Goal: Use online tool/utility

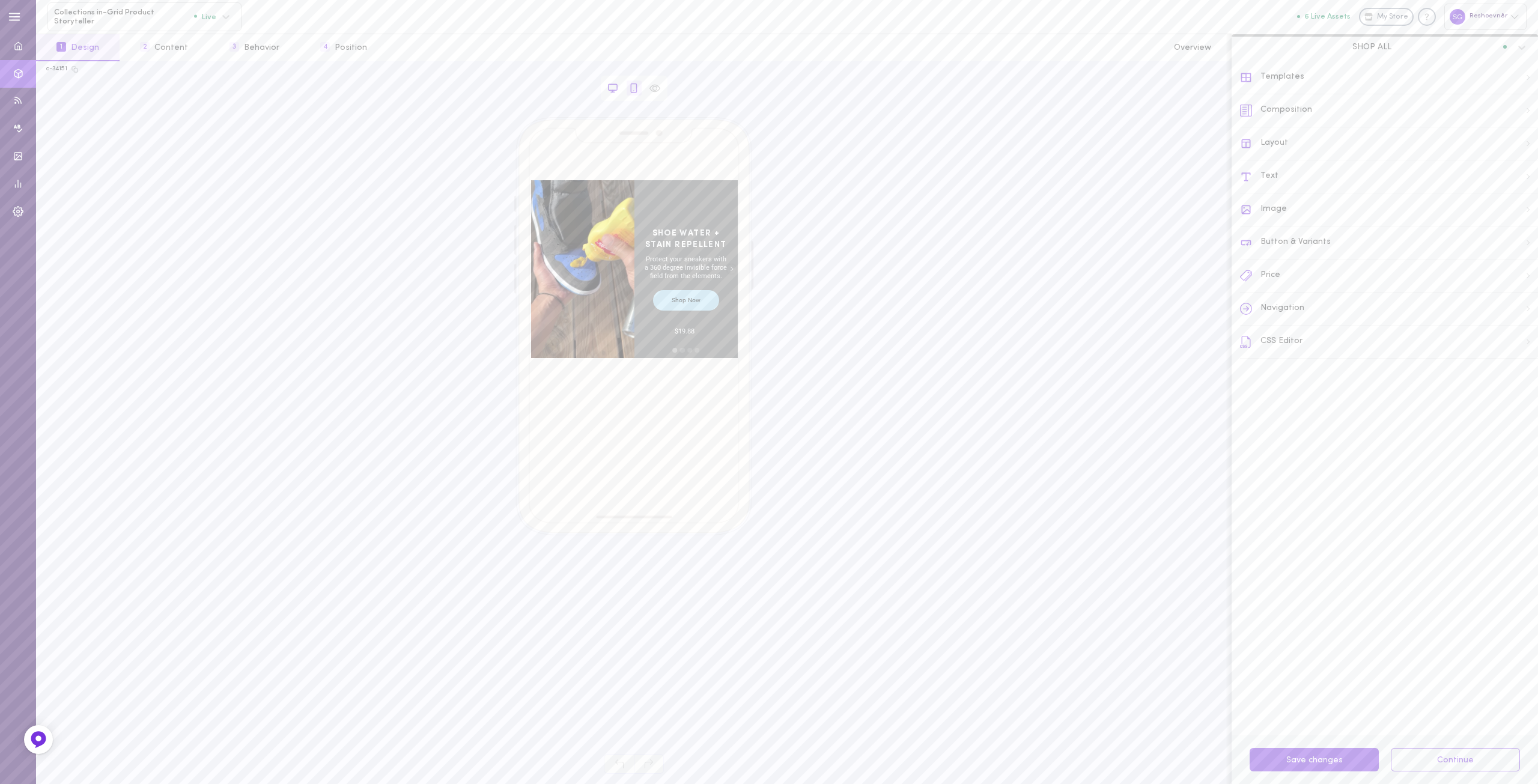
click at [614, 91] on icon at bounding box center [612, 88] width 11 height 11
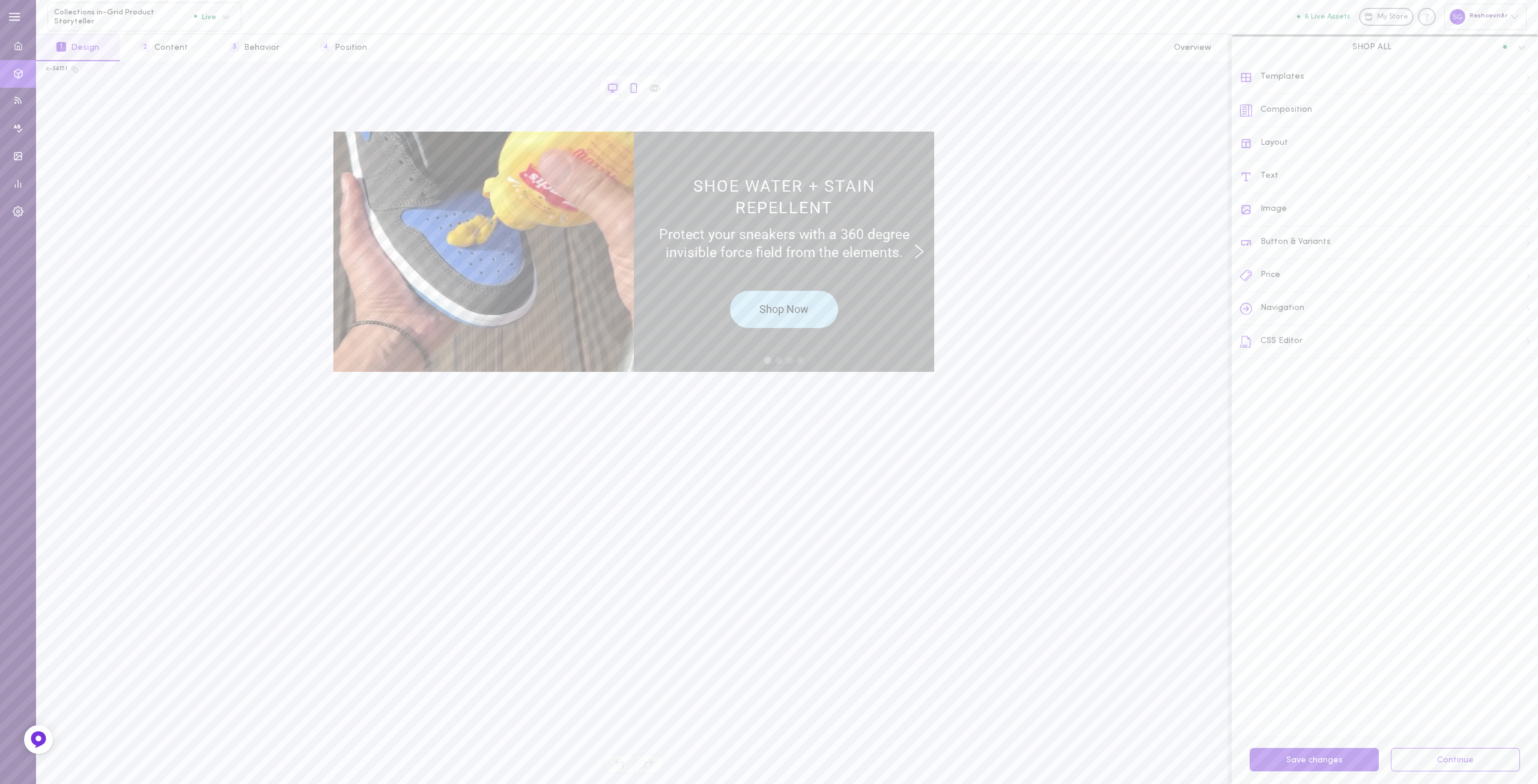
click at [629, 91] on icon at bounding box center [633, 88] width 11 height 11
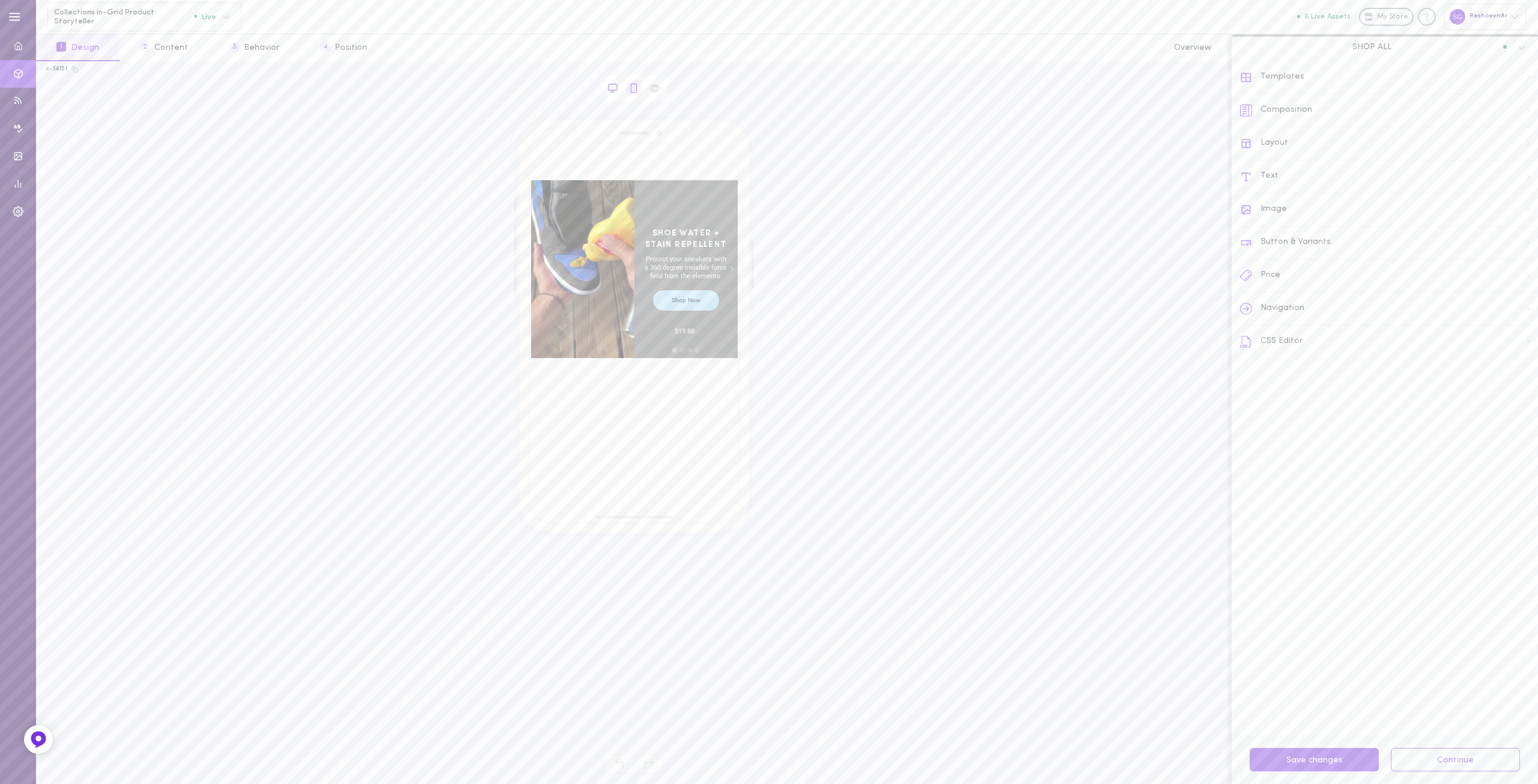
click at [614, 85] on icon at bounding box center [612, 88] width 11 height 11
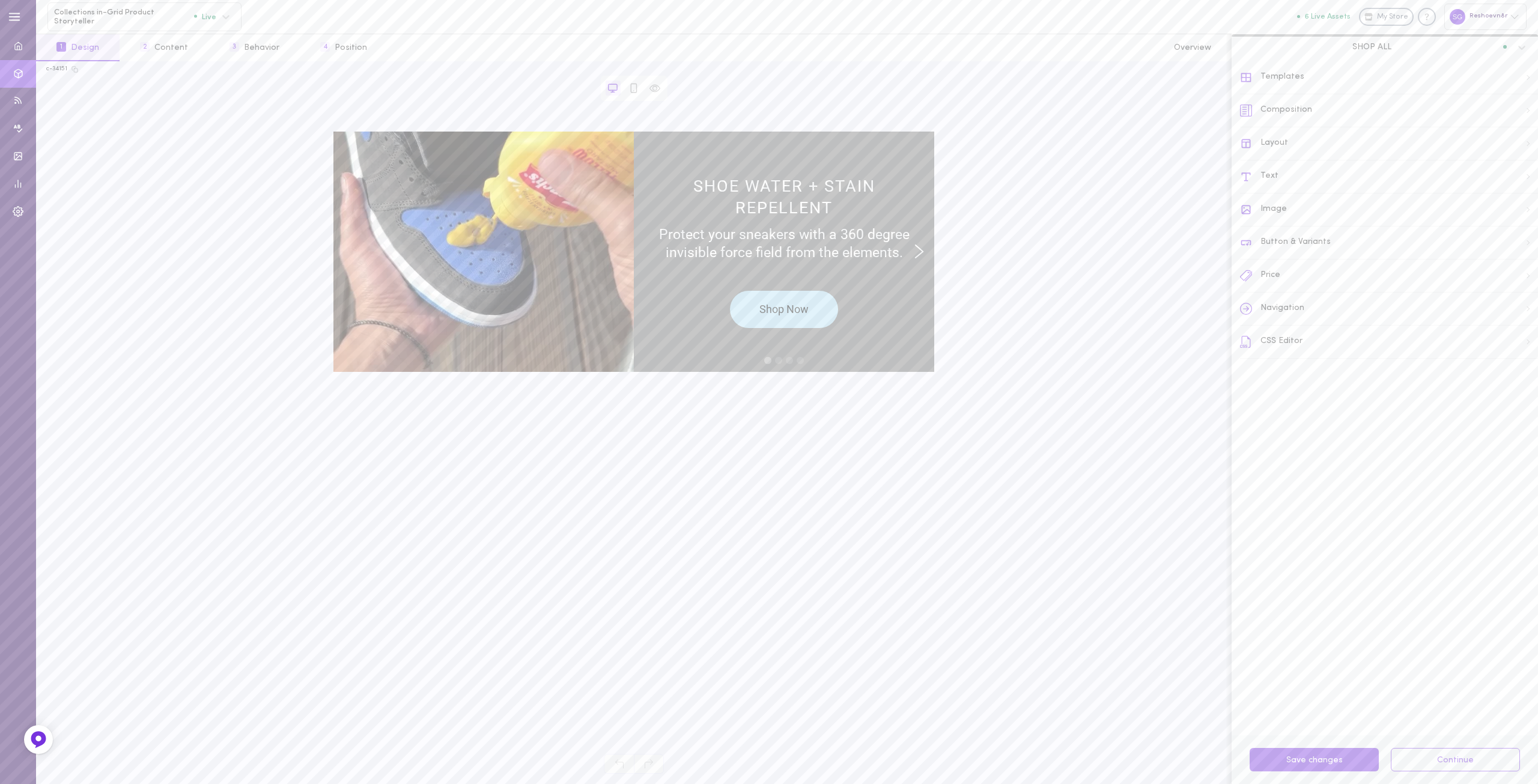
click at [1277, 340] on div "CSS Editor" at bounding box center [1389, 342] width 298 height 33
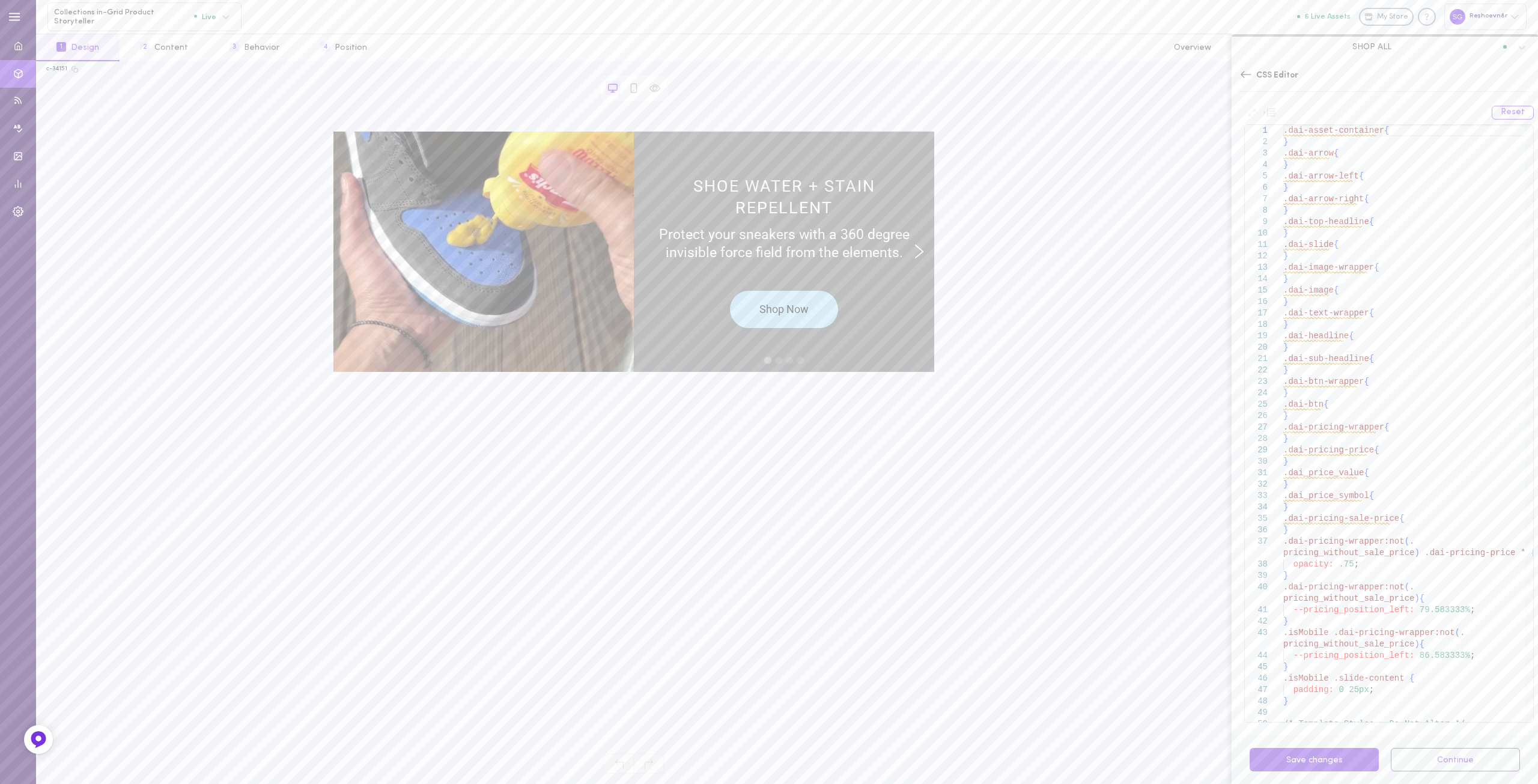
click at [1244, 73] on icon at bounding box center [1245, 74] width 12 height 12
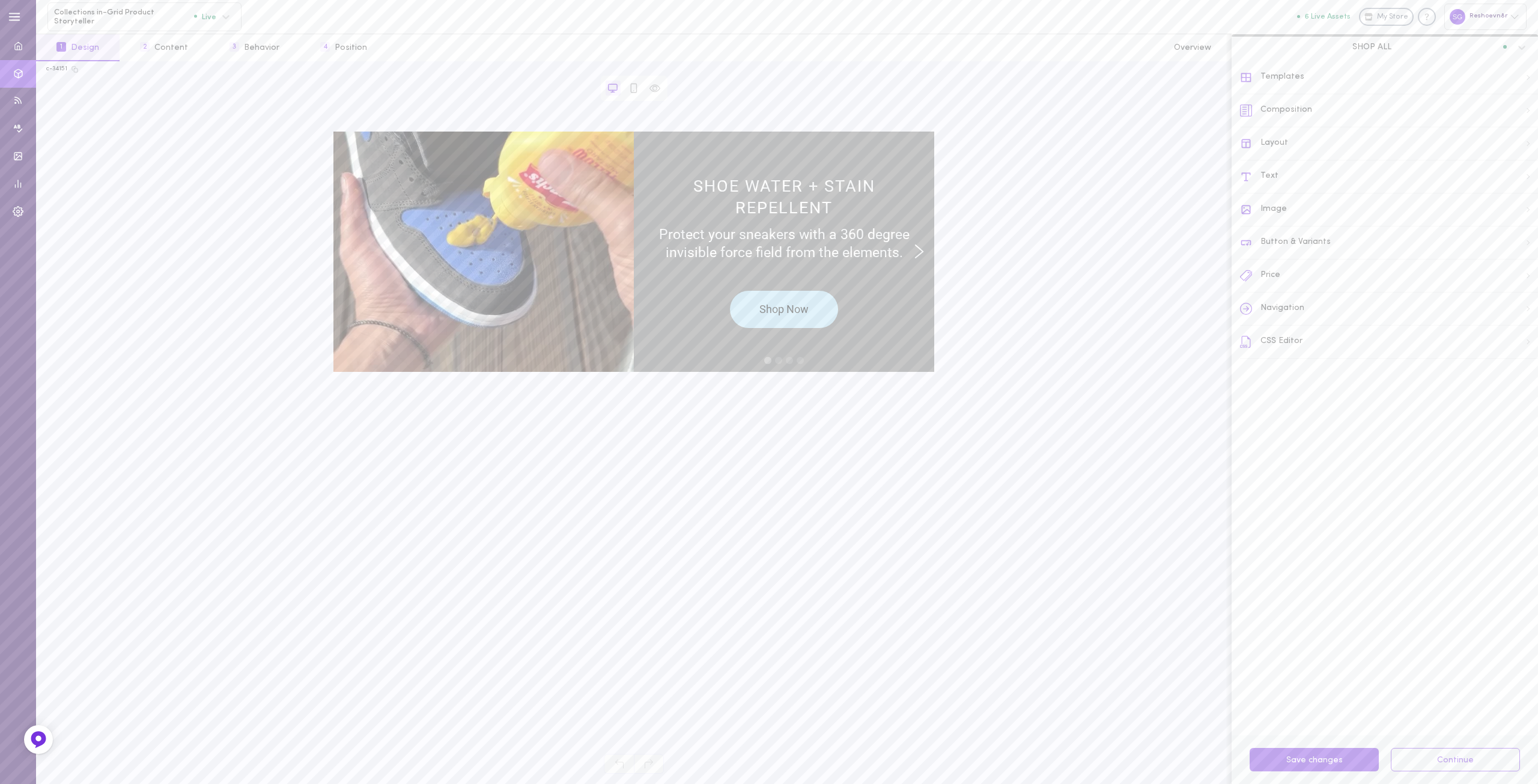
click at [1292, 141] on div "Layout" at bounding box center [1389, 144] width 298 height 33
click at [1330, 555] on div "Asset Behavior" at bounding box center [1389, 553] width 297 height 26
click at [1249, 79] on icon at bounding box center [1245, 77] width 12 height 12
click at [1272, 206] on div "Image" at bounding box center [1389, 209] width 298 height 33
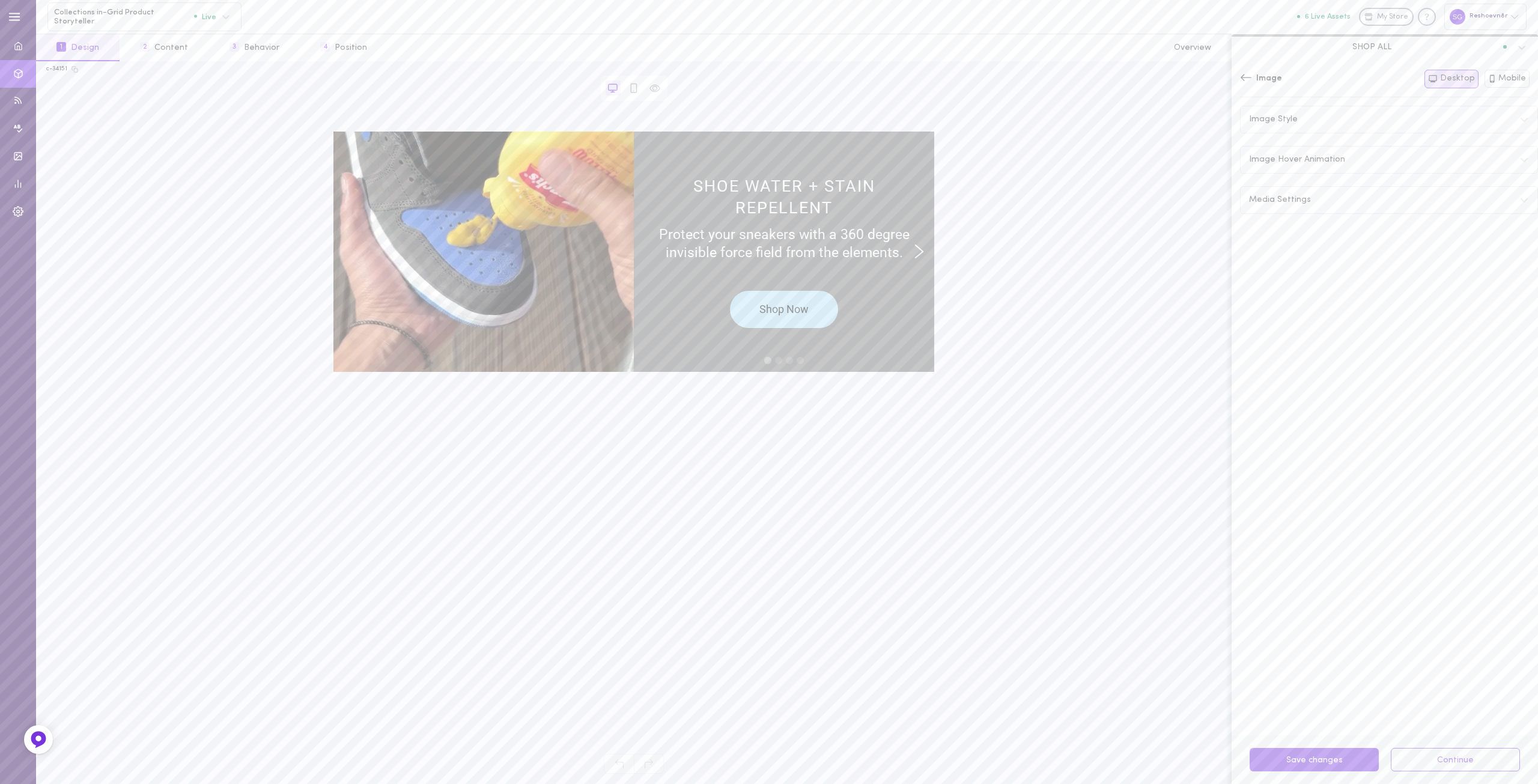
click at [1247, 83] on icon at bounding box center [1245, 77] width 12 height 12
click at [1286, 239] on div "Button & Variants" at bounding box center [1389, 243] width 298 height 33
click at [1244, 84] on icon at bounding box center [1245, 77] width 12 height 12
